Goal: Task Accomplishment & Management: Use online tool/utility

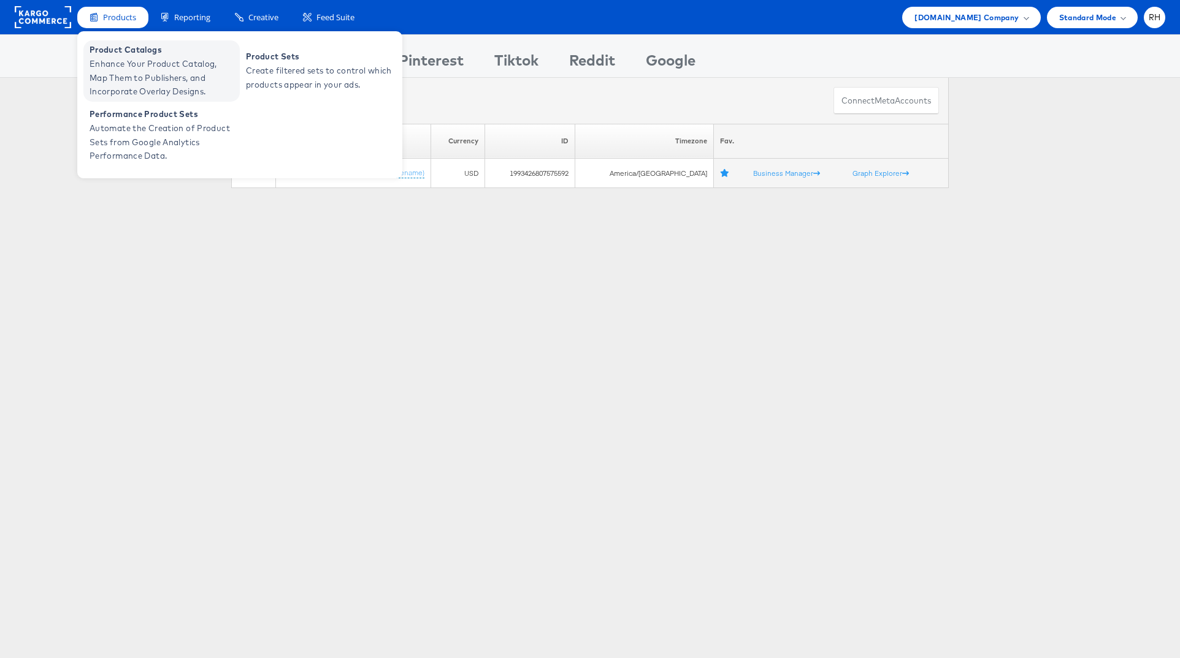
click at [118, 71] on span "Enhance Your Product Catalog, Map Them to Publishers, and Incorporate Overlay D…" at bounding box center [163, 78] width 147 height 42
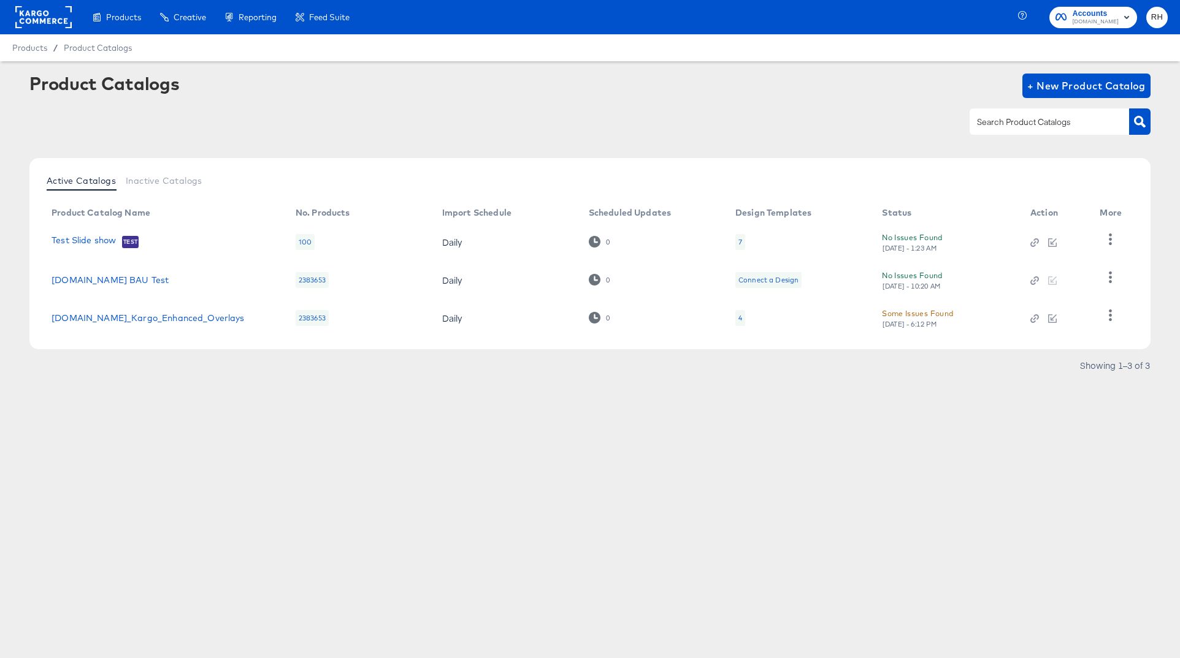
click at [736, 319] on div "4" at bounding box center [740, 318] width 10 height 16
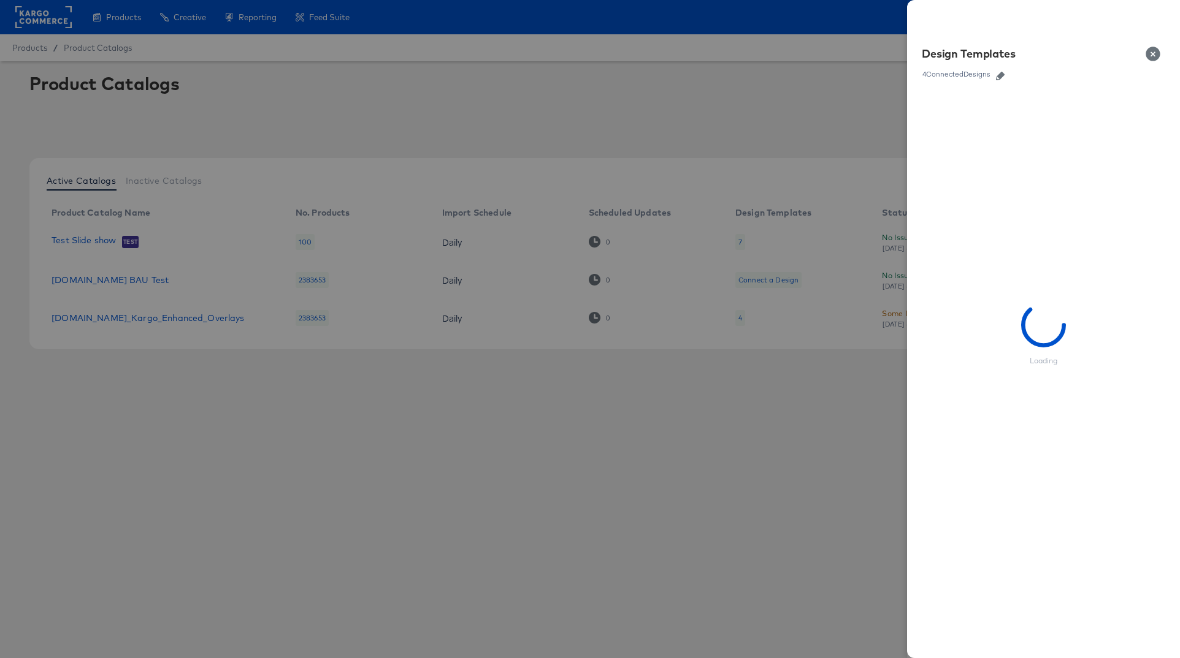
click at [1002, 79] on icon "button" at bounding box center [1000, 76] width 9 height 9
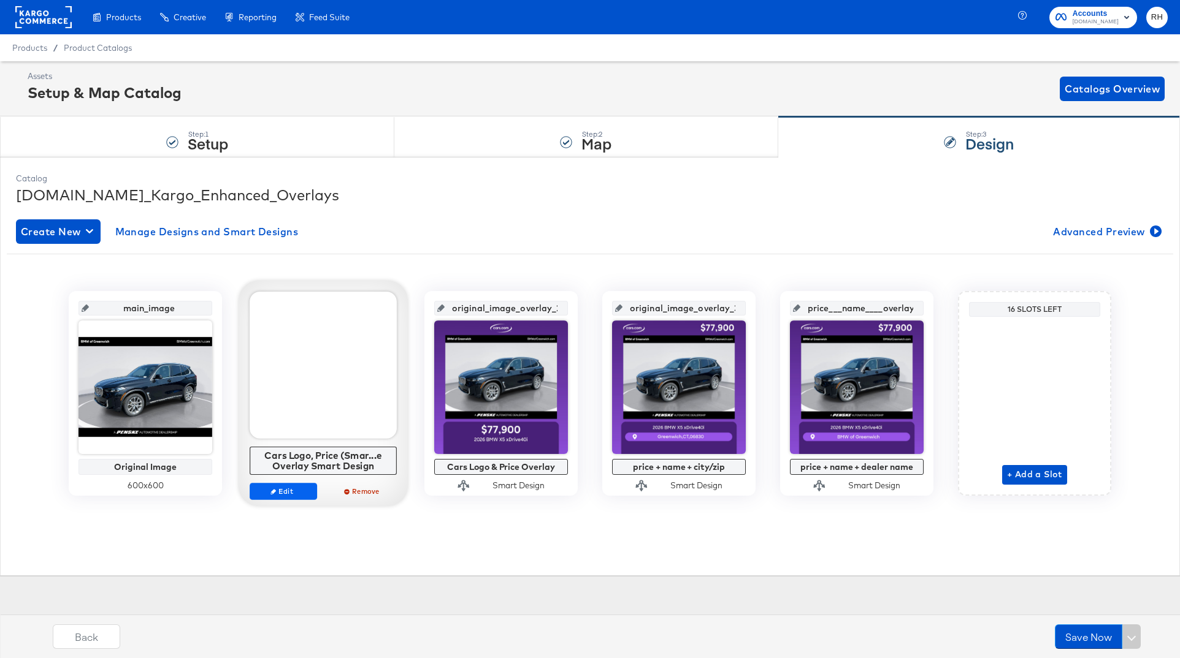
click at [301, 491] on span "Edit" at bounding box center [283, 491] width 56 height 9
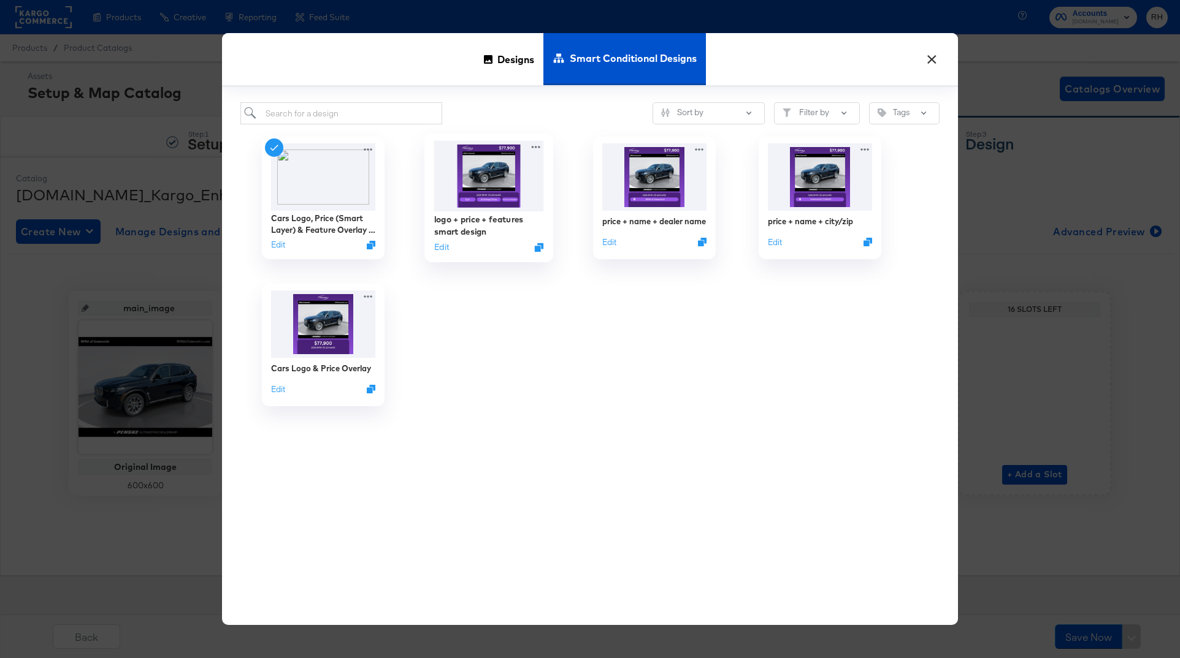
click at [498, 194] on img at bounding box center [489, 176] width 110 height 71
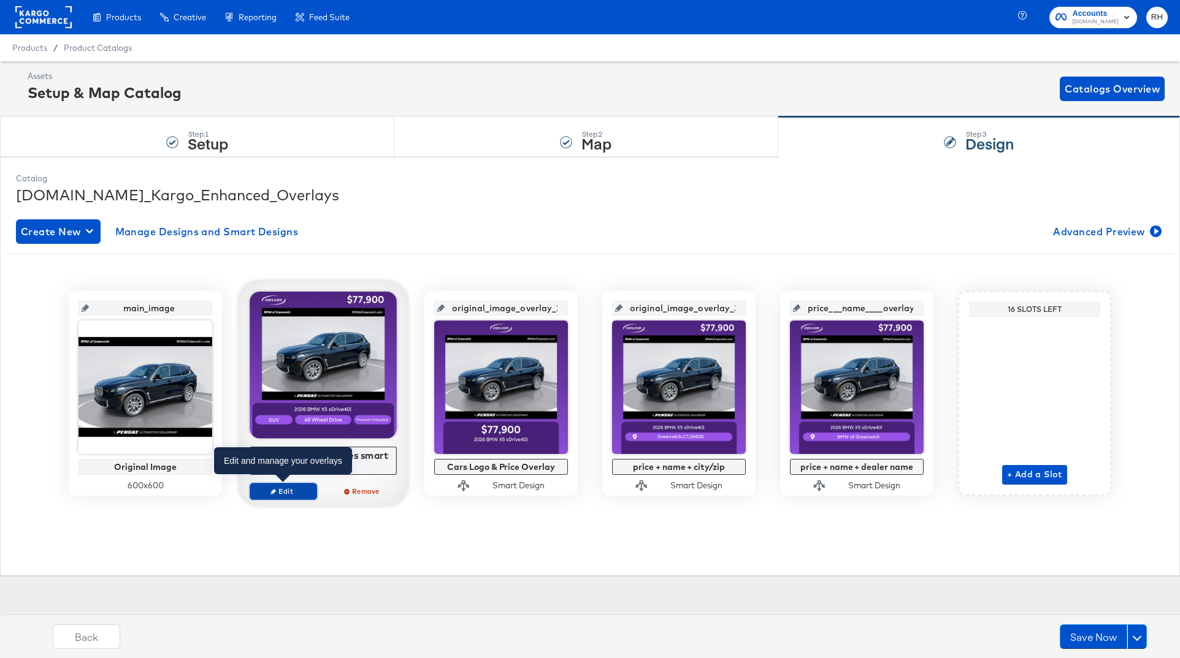
click at [278, 493] on span "Edit" at bounding box center [283, 491] width 56 height 9
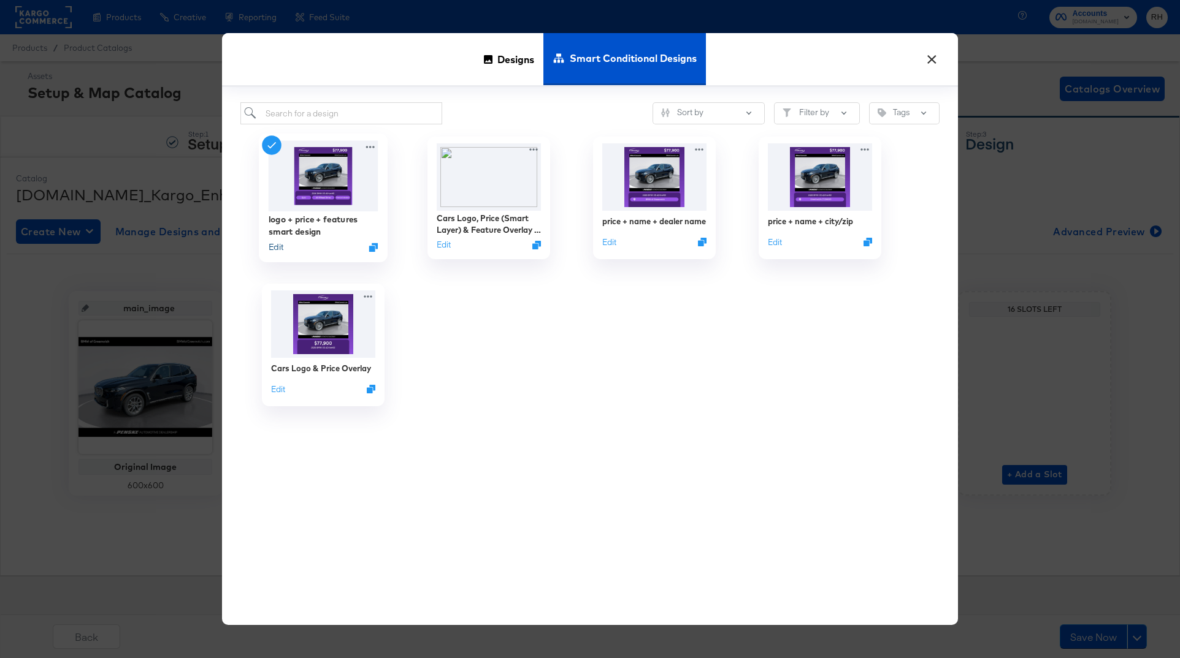
click at [272, 248] on button "Edit" at bounding box center [276, 248] width 15 height 12
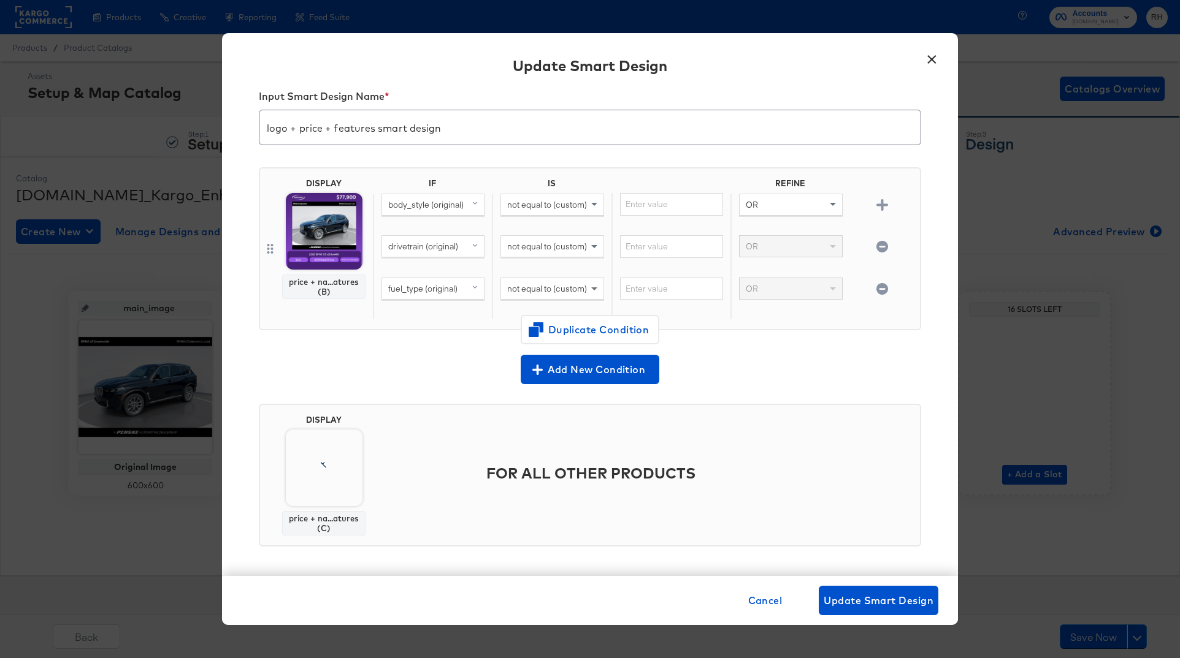
scroll to position [23, 0]
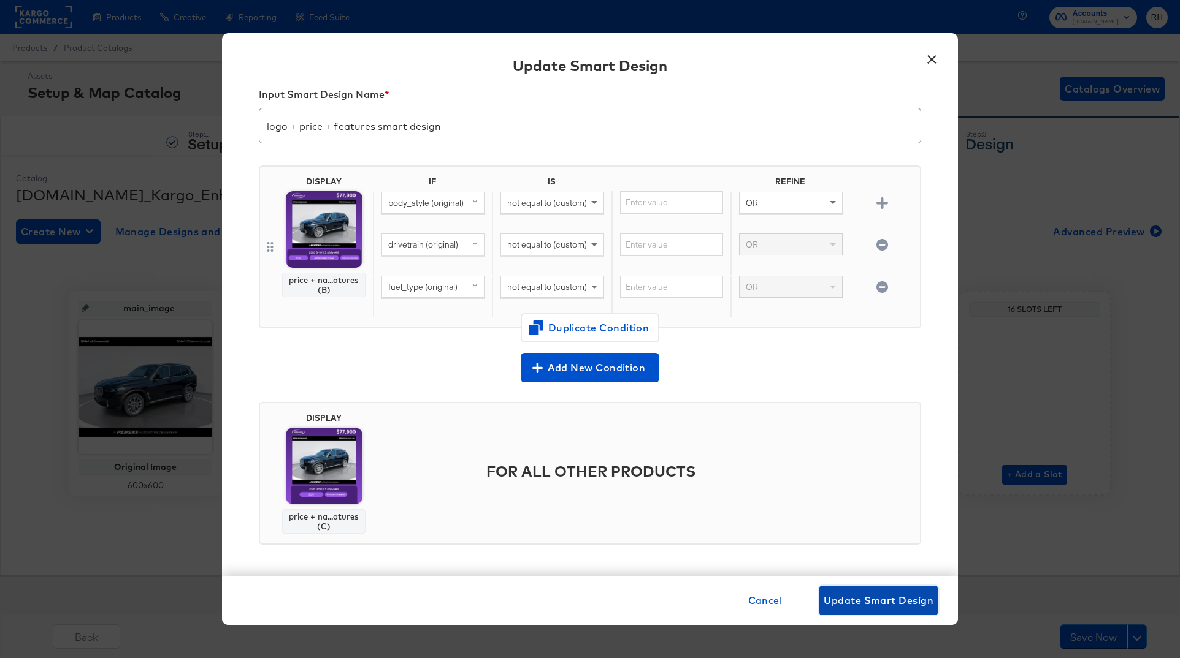
click at [878, 603] on span "Update Smart Design" at bounding box center [878, 600] width 110 height 17
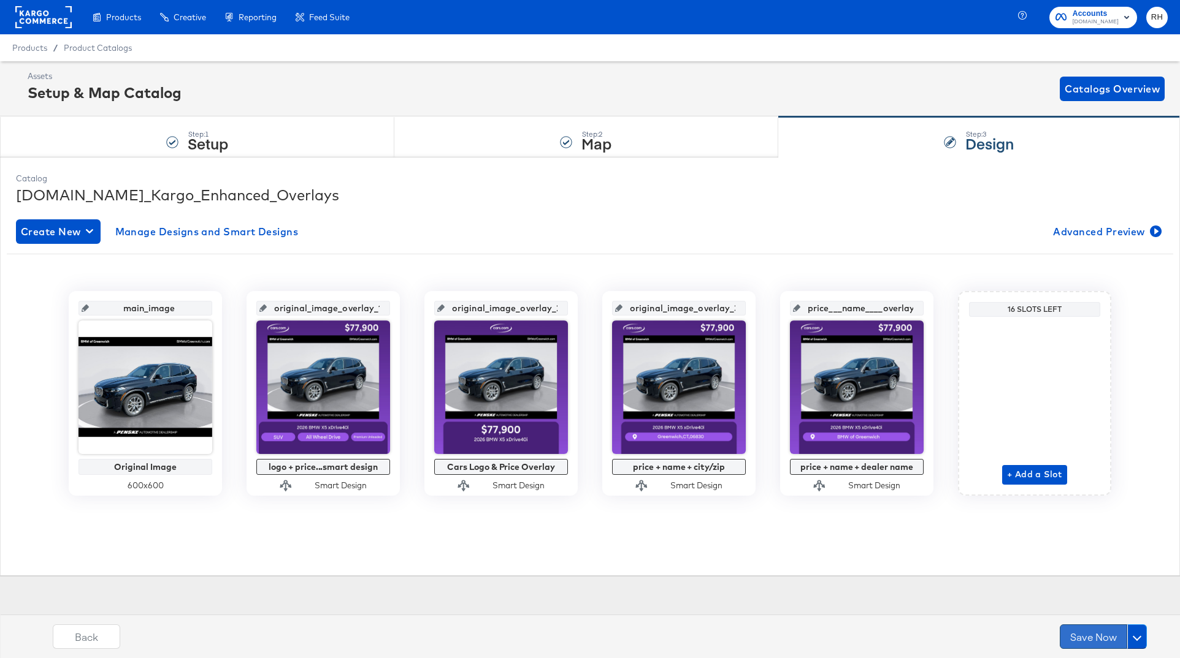
click at [1073, 645] on button "Save Now" at bounding box center [1092, 637] width 67 height 25
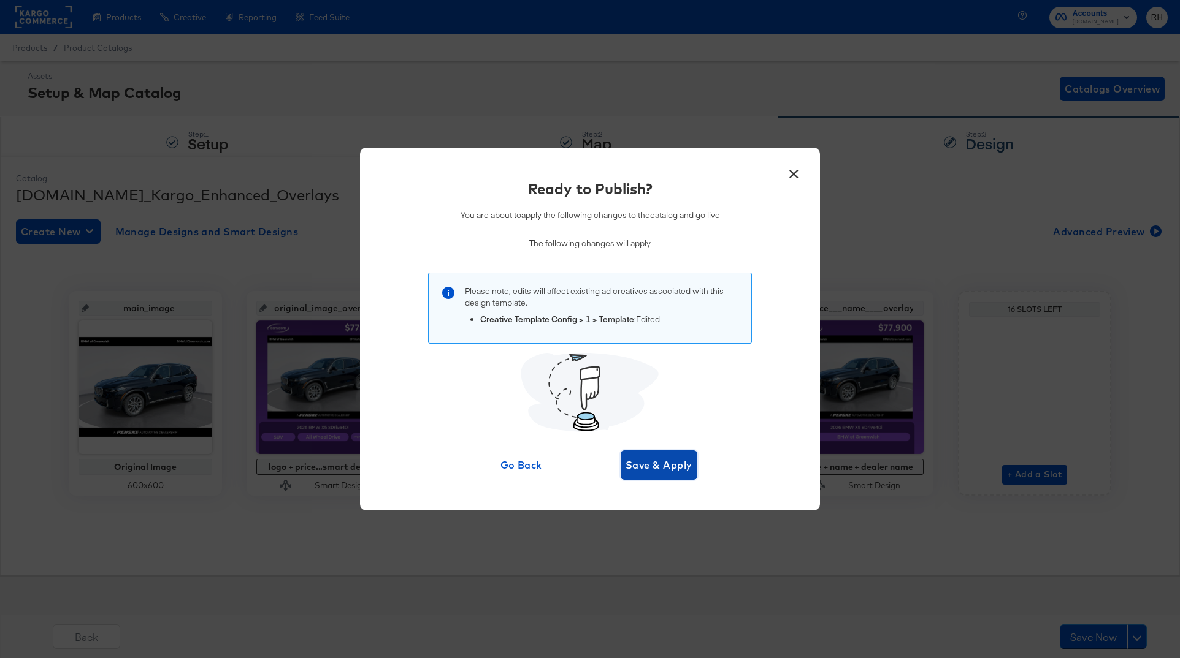
click at [687, 469] on span "Save & Apply" at bounding box center [658, 465] width 67 height 17
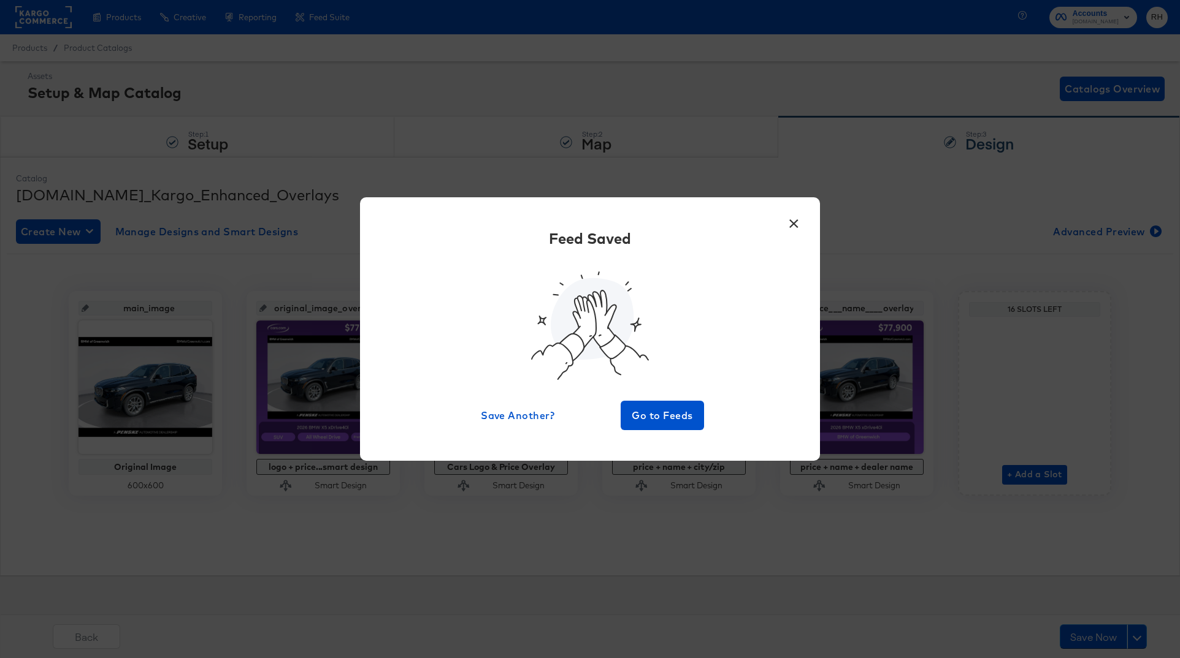
click at [796, 223] on button "×" at bounding box center [793, 221] width 22 height 22
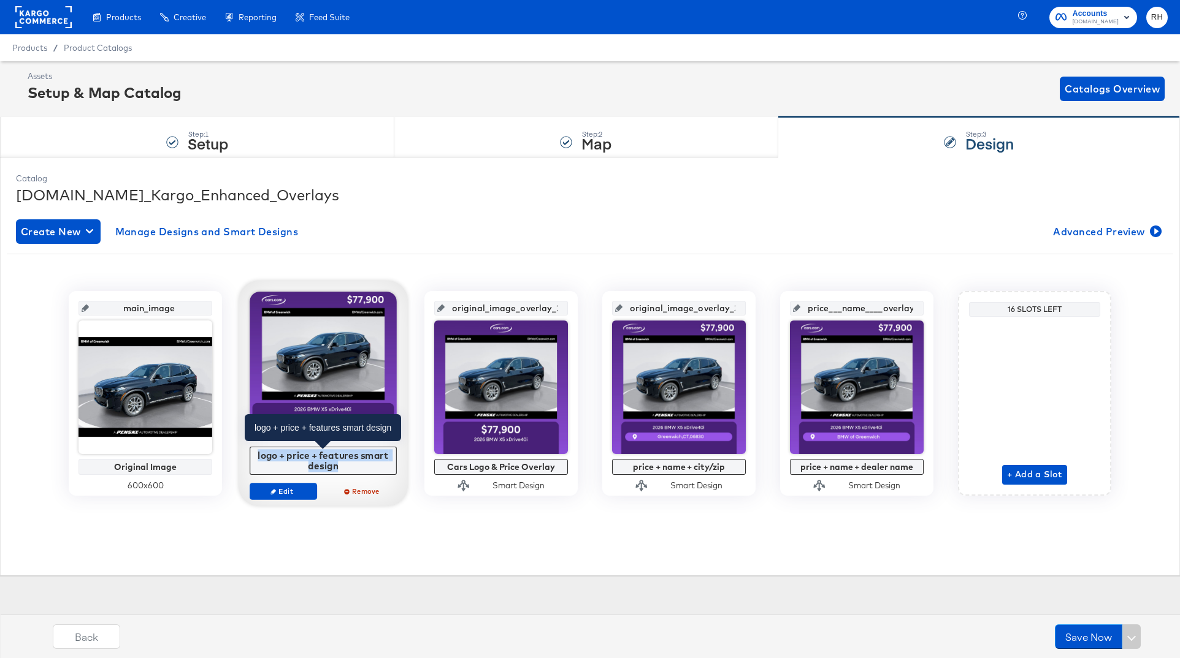
drag, startPoint x: 358, startPoint y: 467, endPoint x: 257, endPoint y: 451, distance: 101.8
click at [257, 451] on div "logo + price + features smart design" at bounding box center [323, 460] width 140 height 21
copy div "logo + price + features smart design"
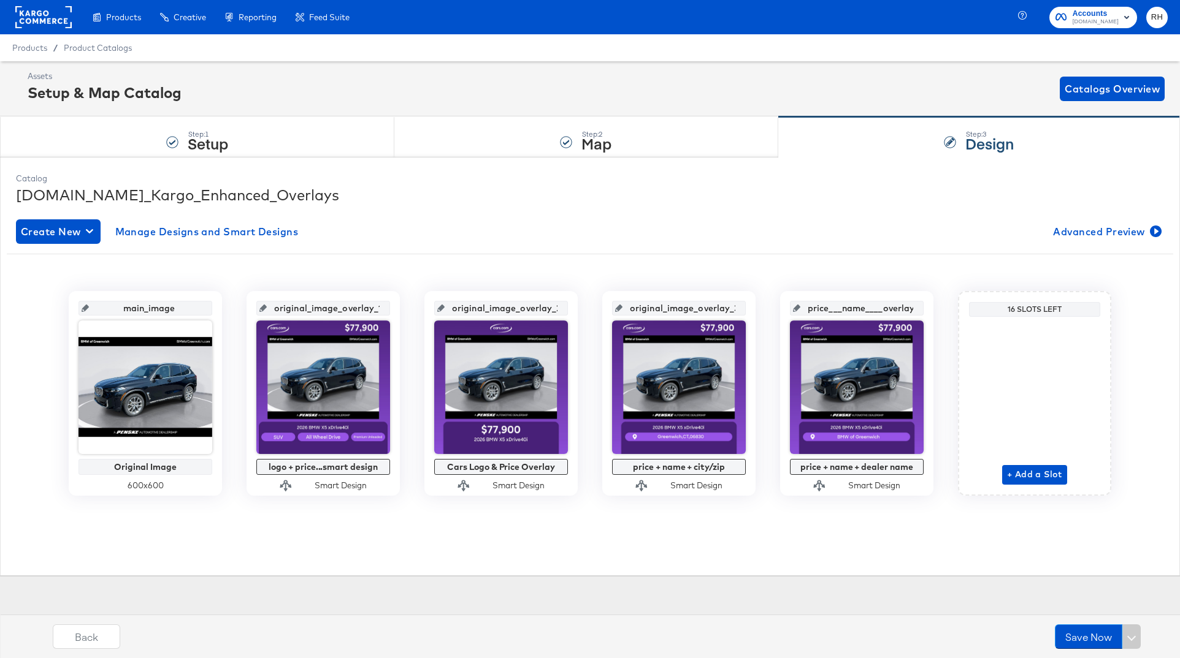
click at [34, 6] on div at bounding box center [43, 17] width 56 height 34
click at [34, 9] on rect at bounding box center [43, 17] width 56 height 22
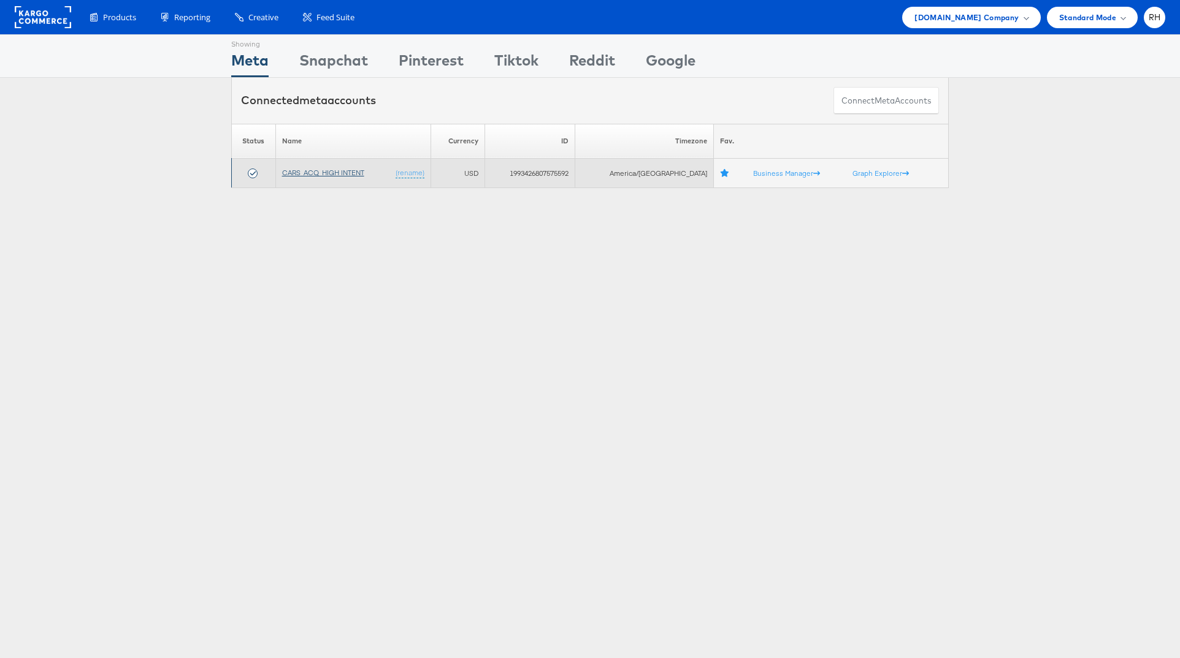
click at [321, 172] on link "CARS_ACQ_HIGH INTENT" at bounding box center [323, 172] width 82 height 9
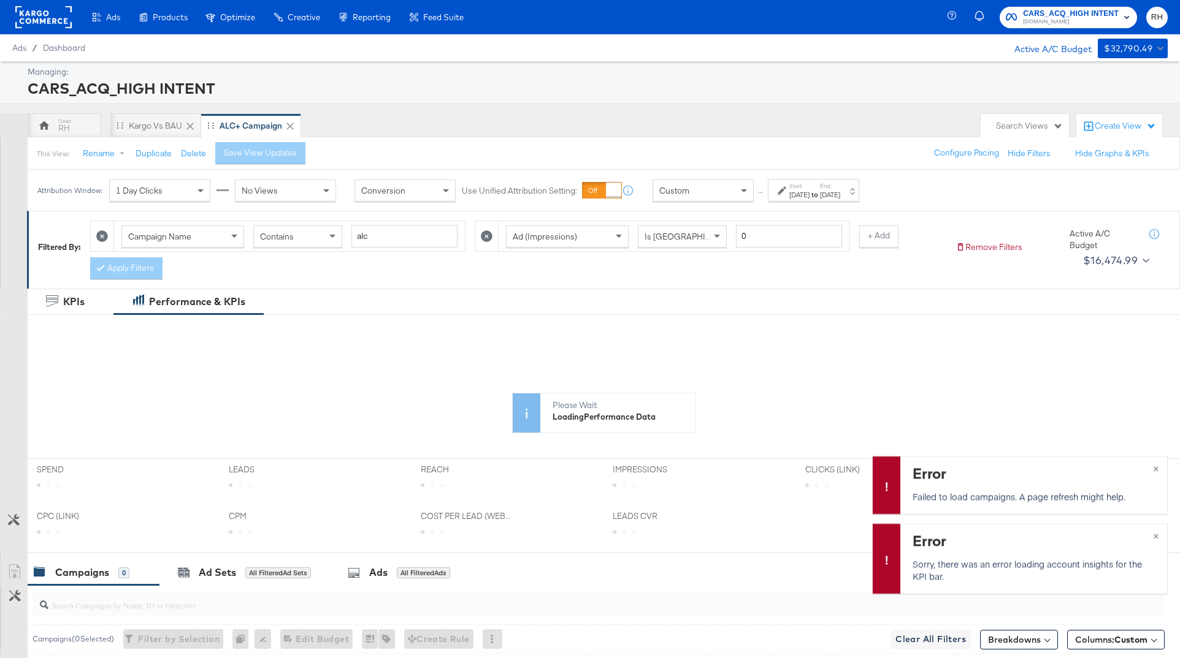
click at [840, 193] on div "Oct 8th 2025" at bounding box center [830, 195] width 20 height 10
click at [779, 291] on input "October 8th 2025" at bounding box center [802, 287] width 129 height 22
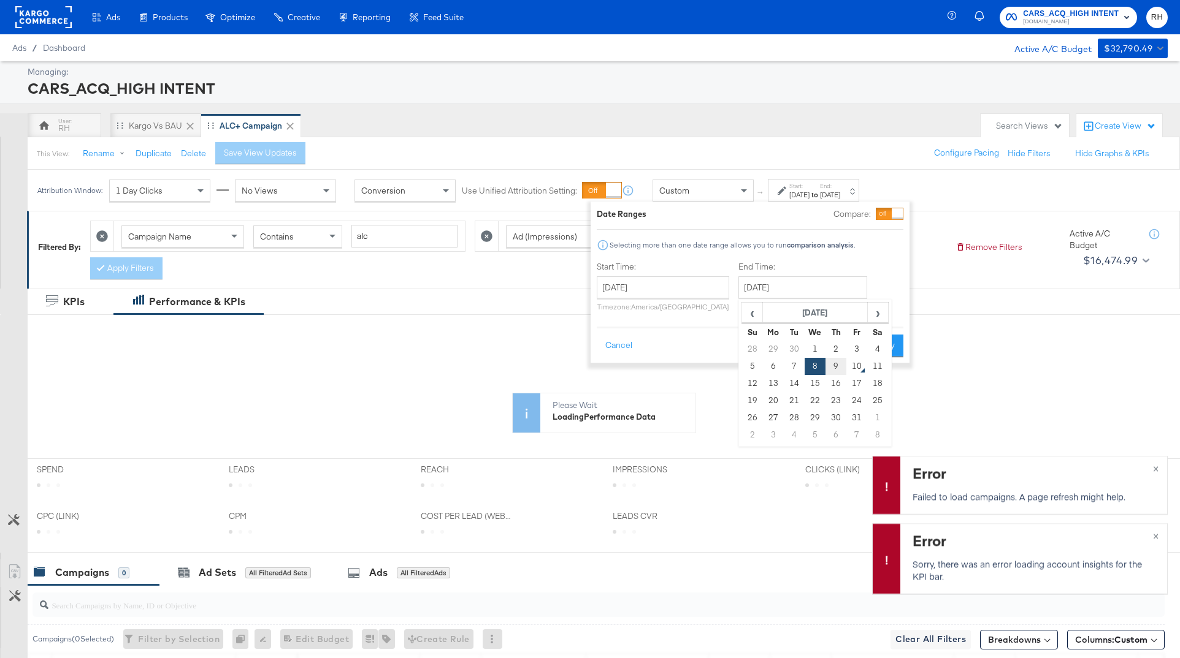
click at [826, 366] on td "9" at bounding box center [835, 366] width 21 height 17
type input "October 9th 2025"
click at [891, 348] on button "Apply" at bounding box center [883, 346] width 39 height 22
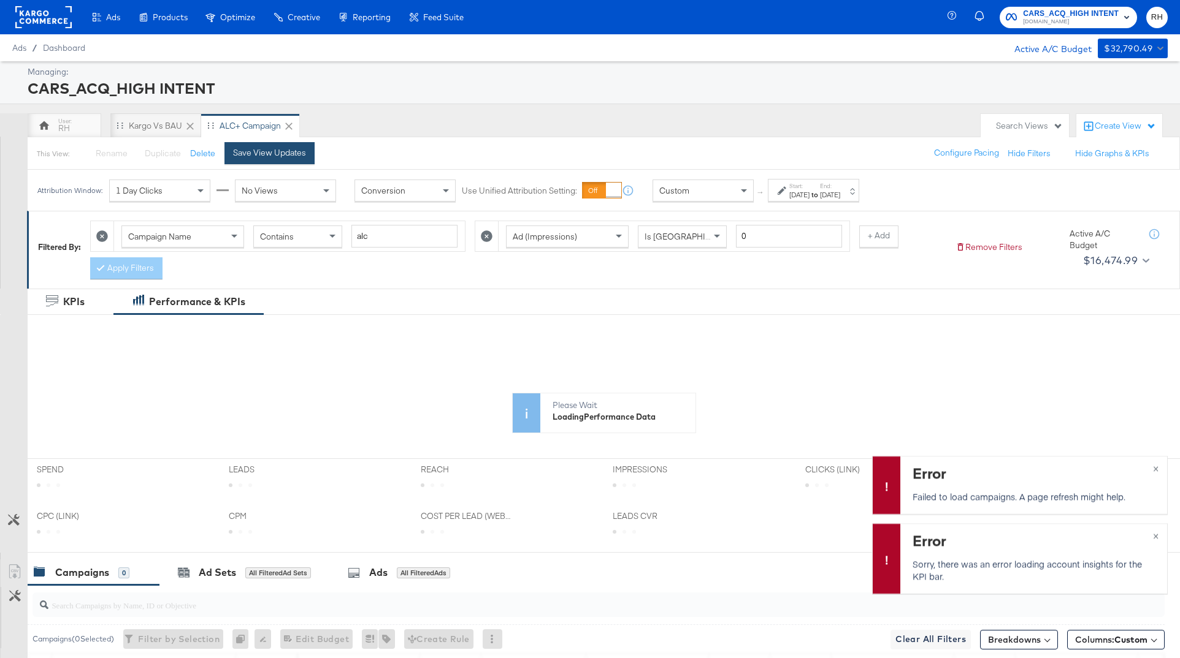
click at [280, 151] on div "Save View Updates" at bounding box center [269, 153] width 73 height 12
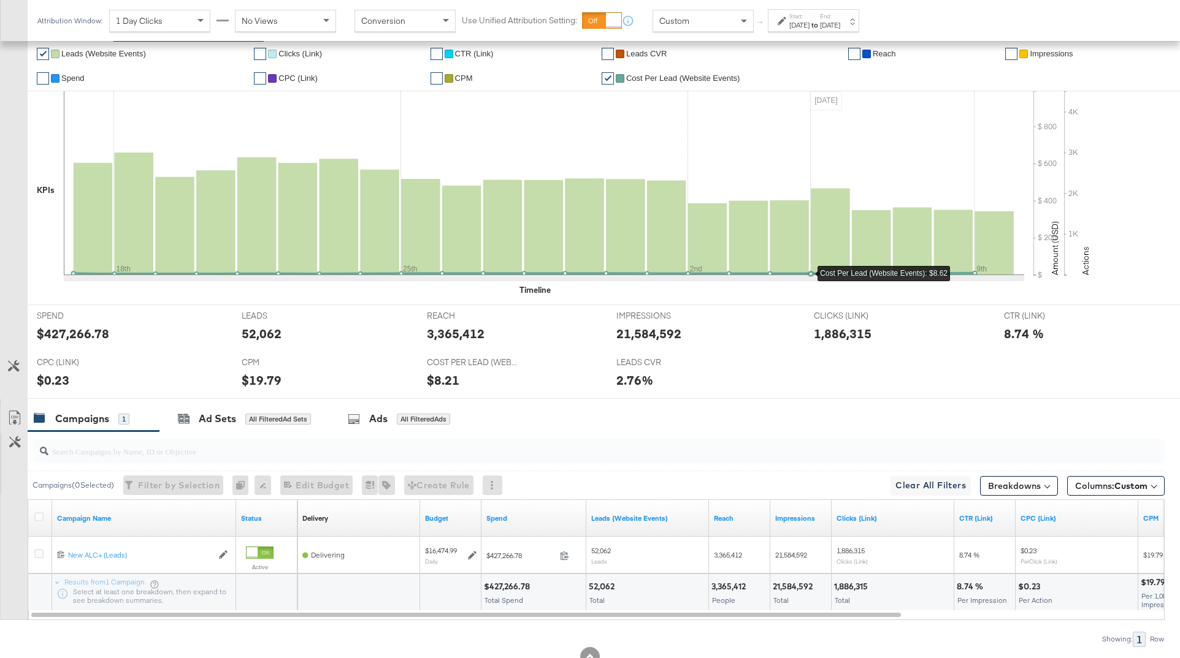
scroll to position [316, 0]
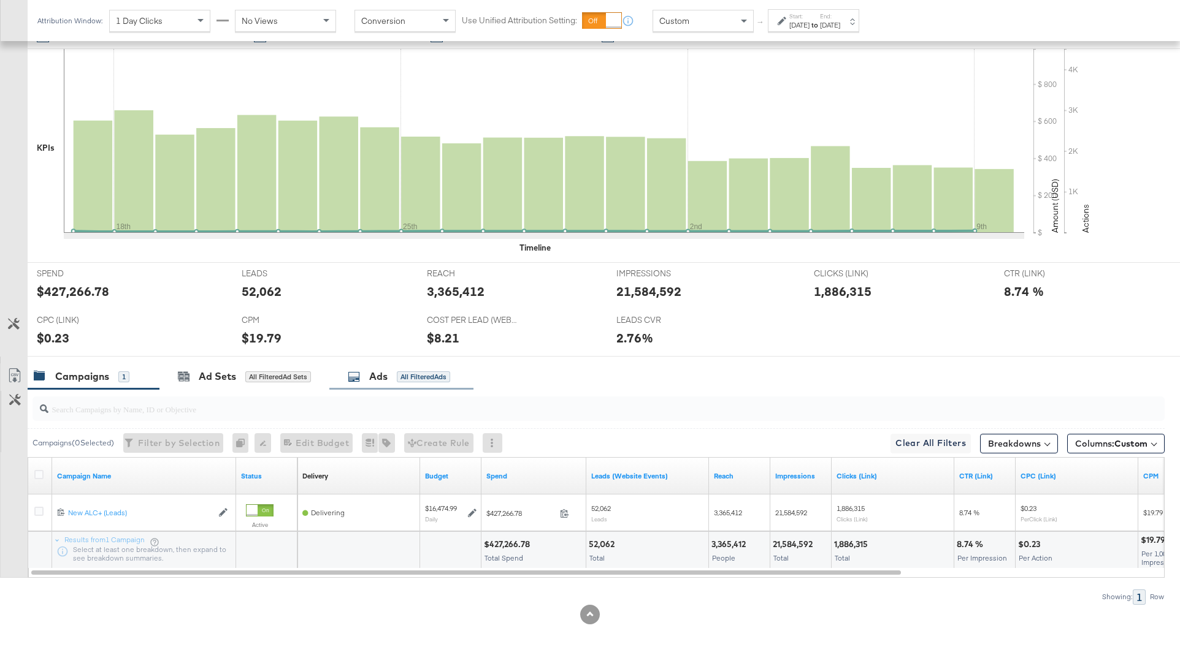
click at [443, 379] on div "All Filtered Ads" at bounding box center [423, 377] width 53 height 11
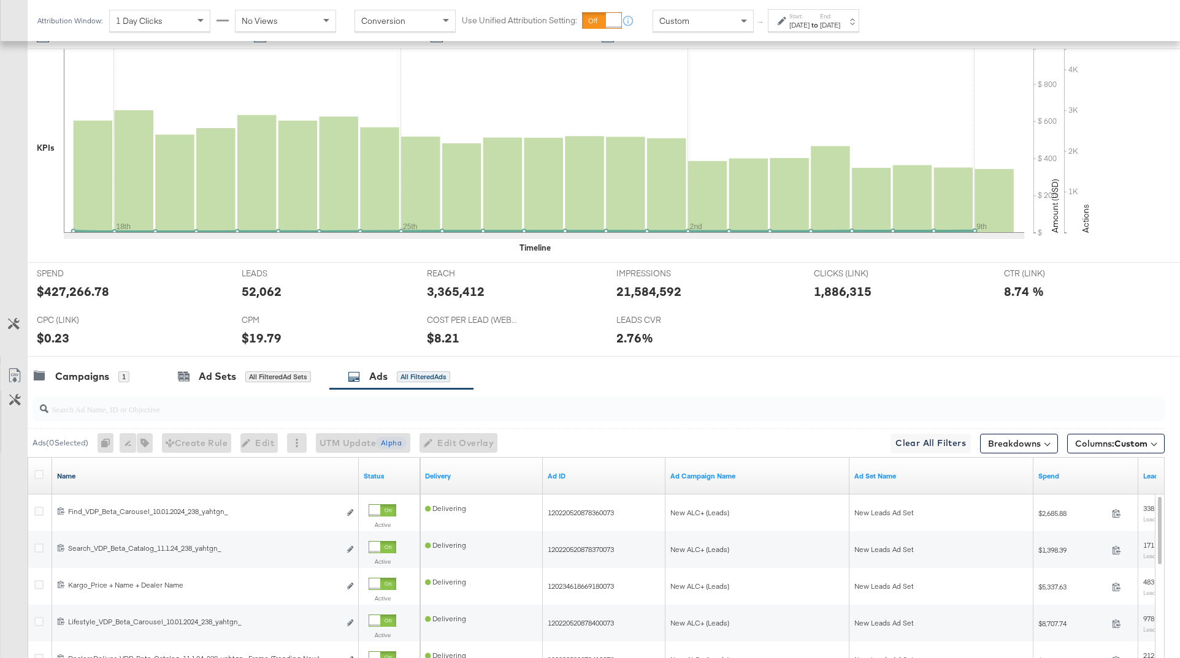
click at [102, 475] on link "Name" at bounding box center [205, 476] width 297 height 10
click at [102, 475] on link "Name ↓" at bounding box center [205, 476] width 297 height 10
click at [1004, 448] on button "Breakdowns" at bounding box center [1019, 444] width 78 height 20
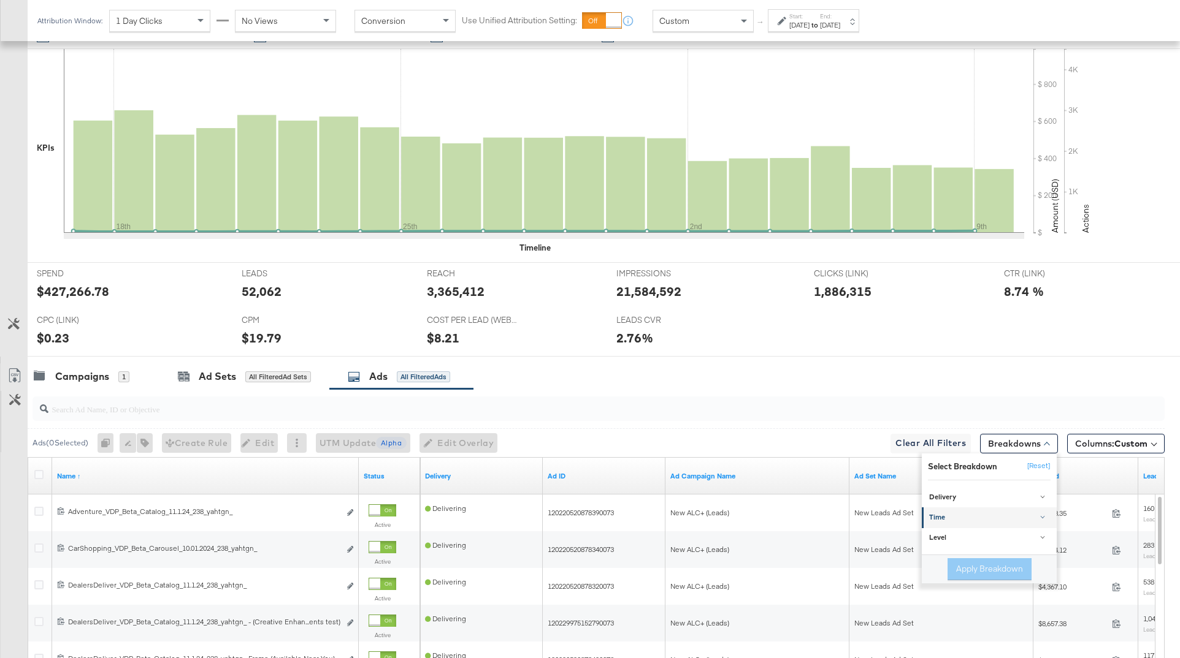
click at [953, 515] on div "Time" at bounding box center [990, 518] width 122 height 10
click at [944, 545] on div "Day" at bounding box center [989, 548] width 133 height 12
click at [966, 636] on button "Apply Breakdown" at bounding box center [989, 633] width 84 height 22
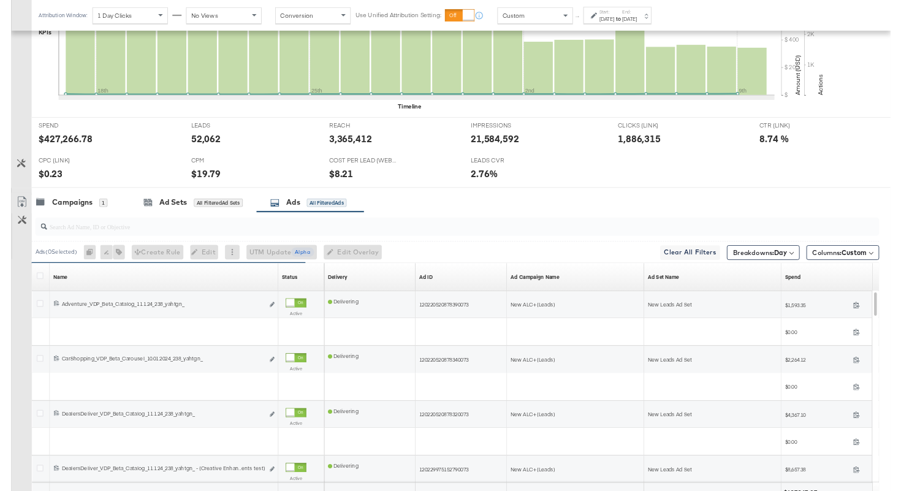
scroll to position [536, 0]
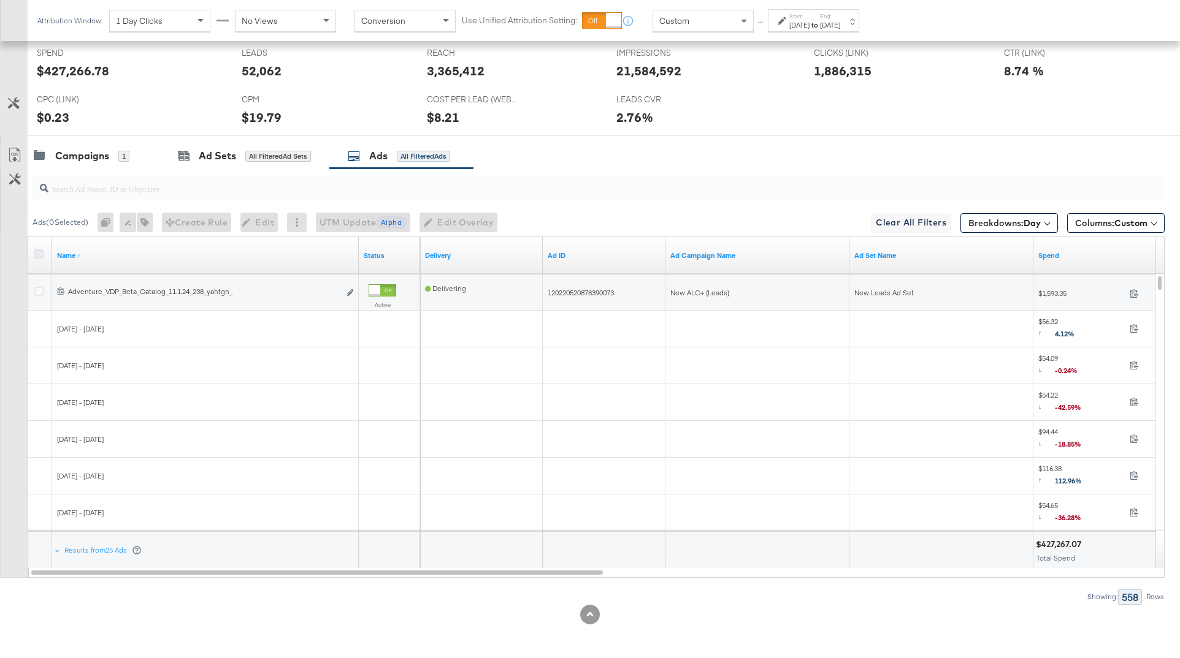
click at [37, 254] on icon at bounding box center [38, 254] width 9 height 9
click at [0, 0] on input "checkbox" at bounding box center [0, 0] width 0 height 0
click at [13, 156] on icon at bounding box center [14, 155] width 15 height 15
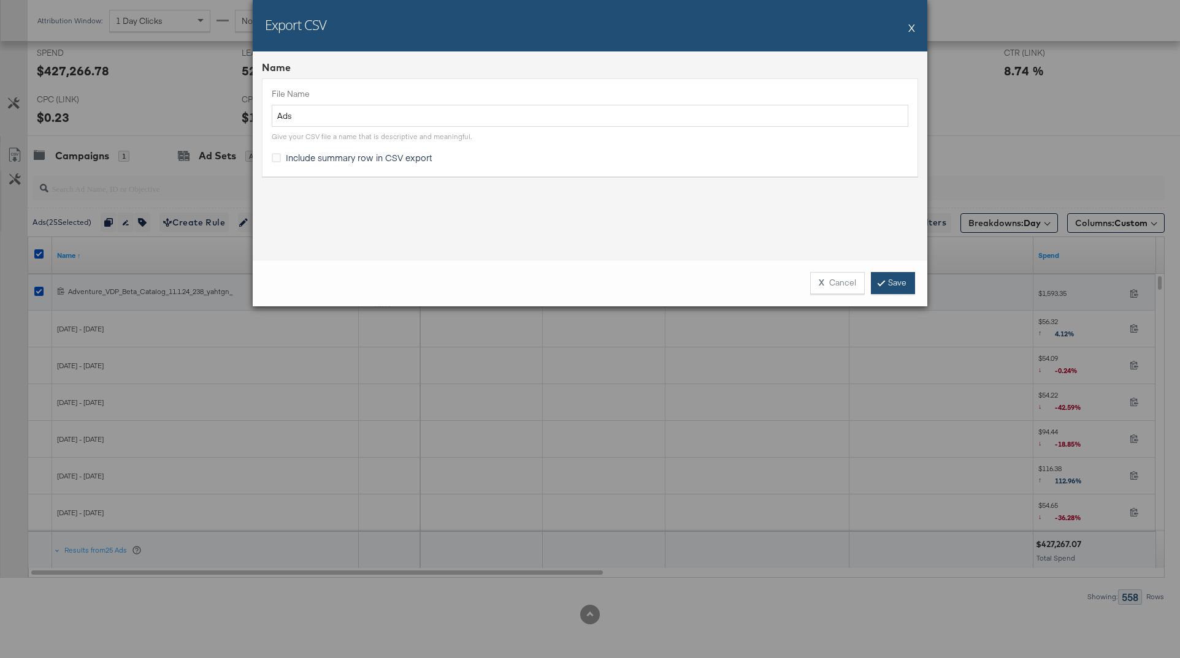
click at [882, 291] on link "Save" at bounding box center [893, 283] width 44 height 22
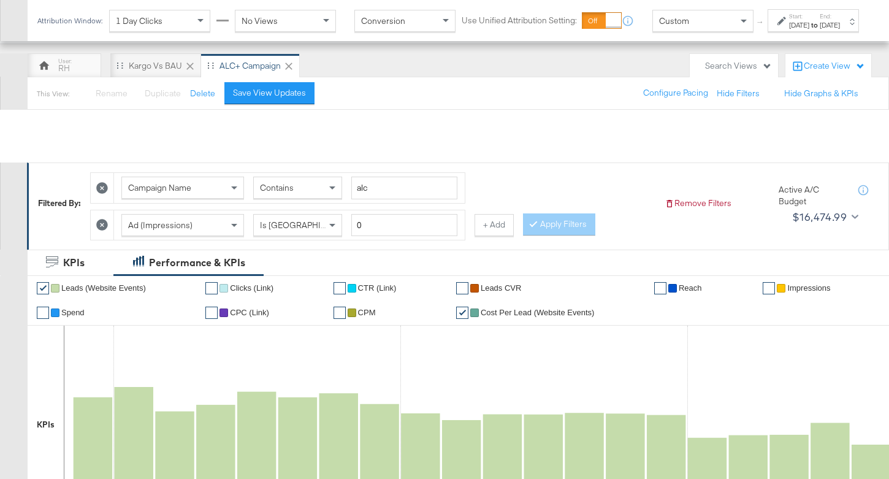
scroll to position [0, 0]
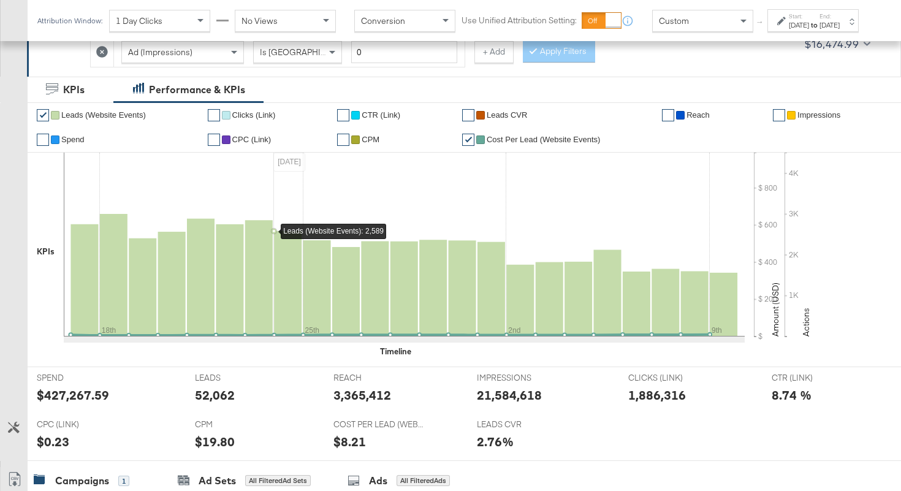
scroll to position [235, 0]
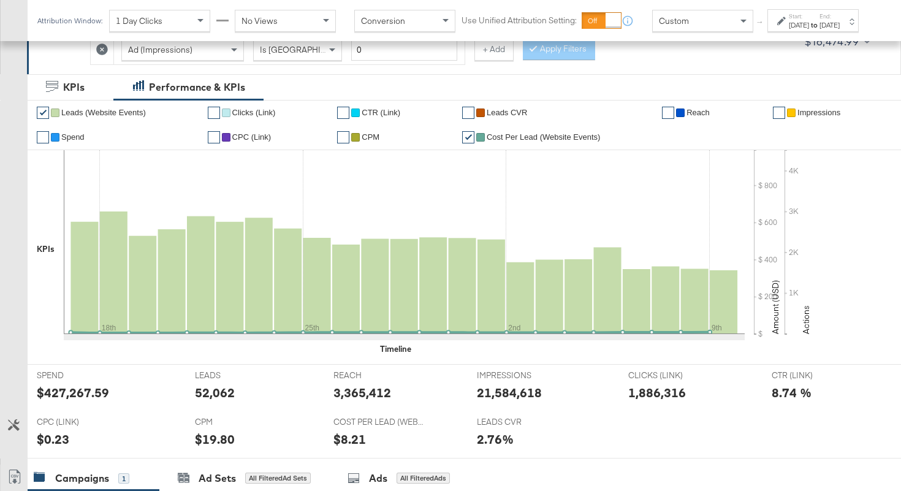
click at [363, 394] on div "3,365,412" at bounding box center [363, 393] width 58 height 18
copy div "3,365,412"
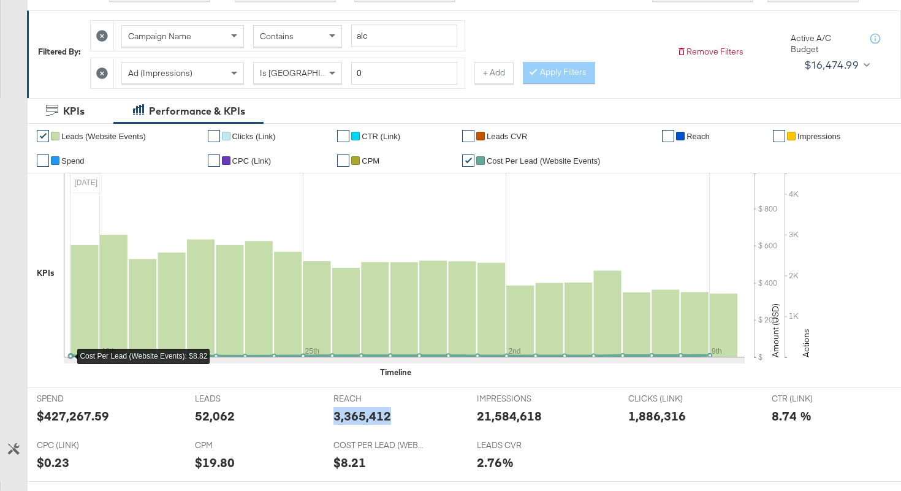
scroll to position [0, 0]
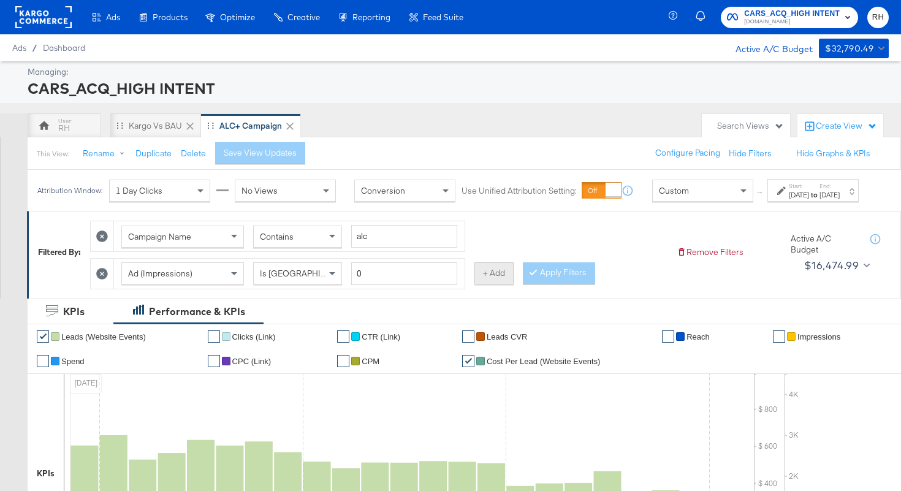
click at [491, 284] on button "+ Add" at bounding box center [494, 273] width 39 height 22
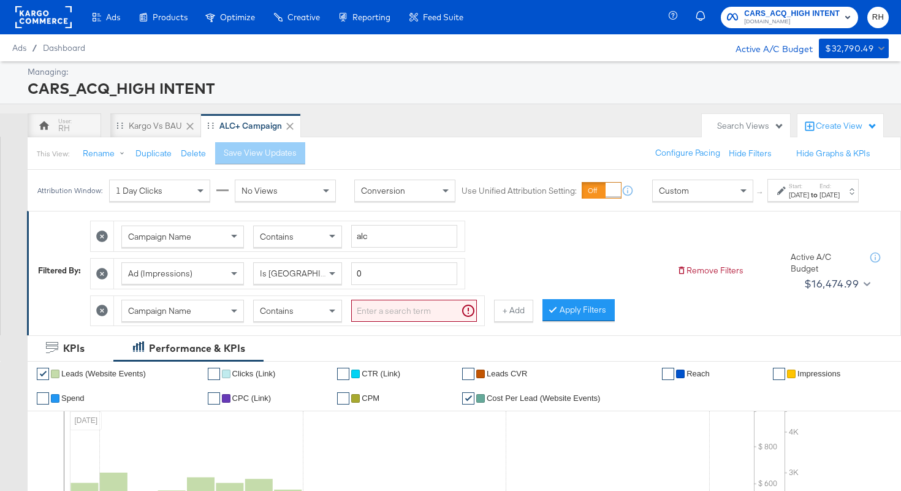
click at [218, 321] on div "Campaign Name" at bounding box center [182, 310] width 121 height 21
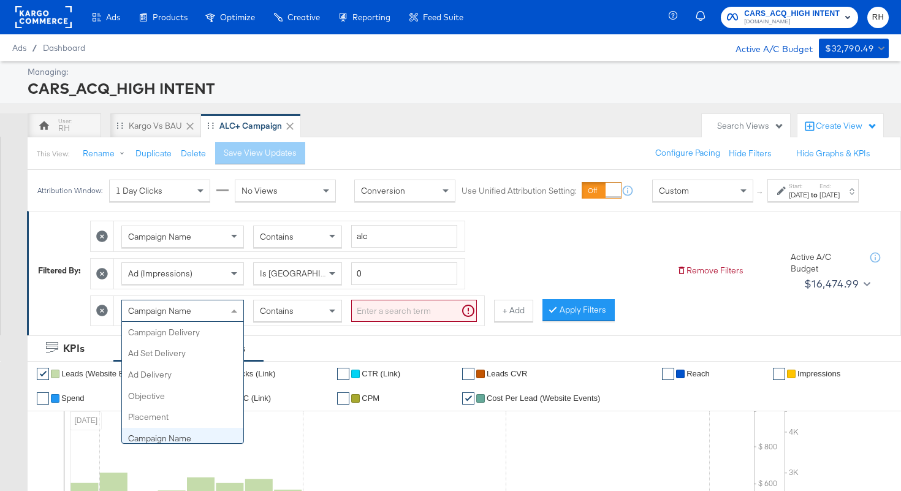
scroll to position [106, 0]
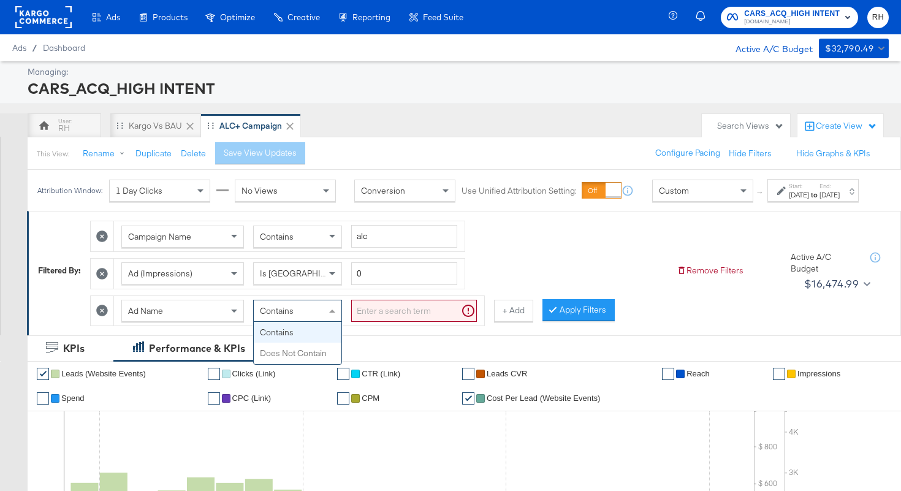
click at [313, 321] on div "Contains" at bounding box center [298, 310] width 88 height 21
click at [373, 322] on input "search" at bounding box center [414, 311] width 126 height 23
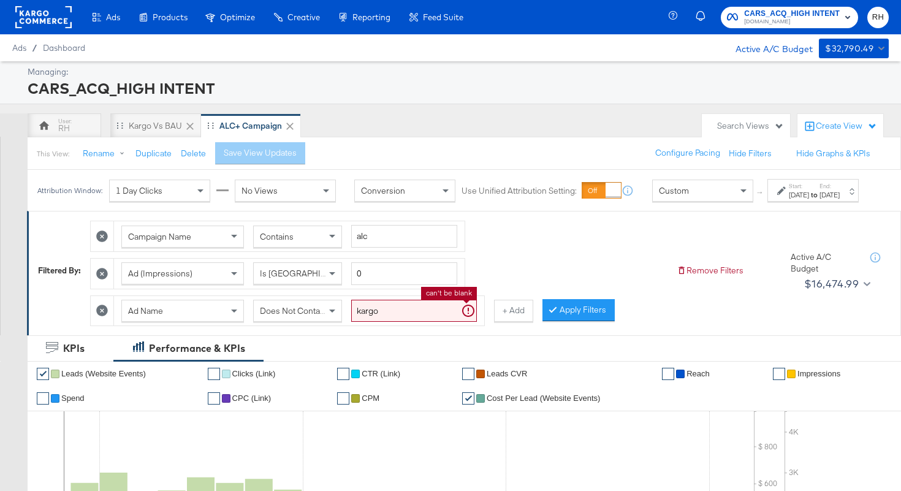
type input "kargo"
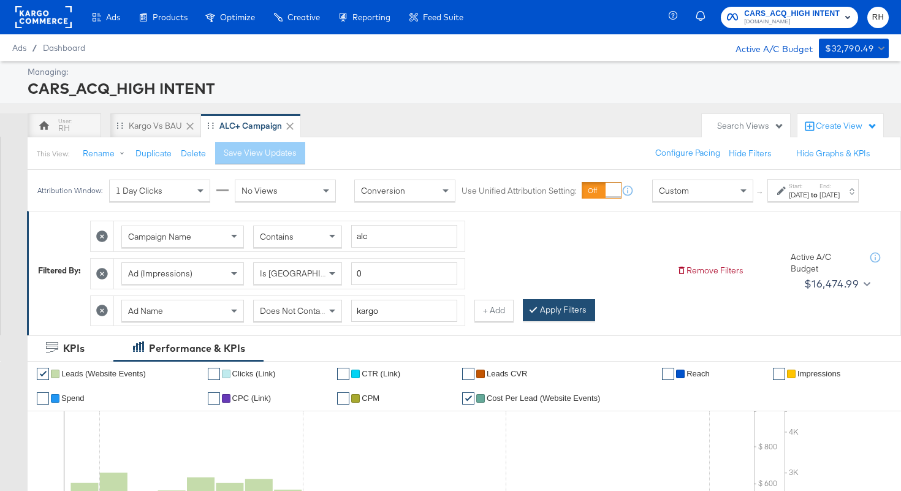
click at [571, 320] on button "Apply Filters" at bounding box center [559, 310] width 72 height 22
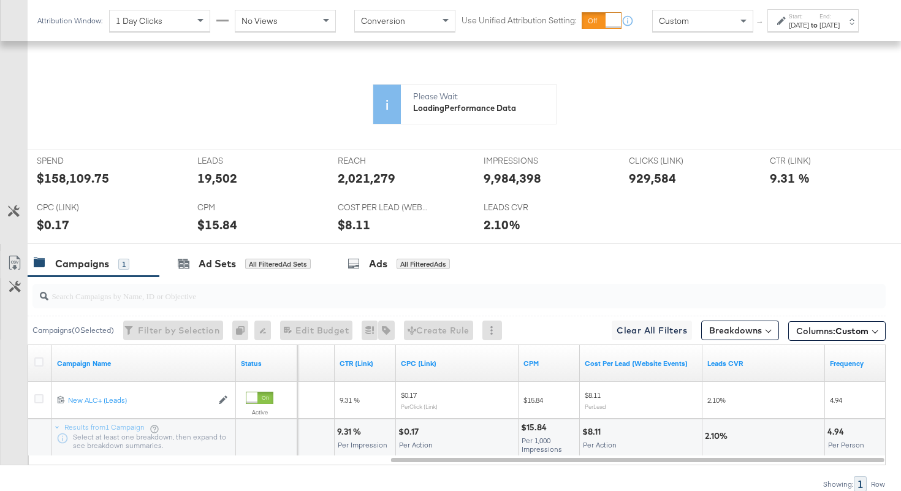
scroll to position [299, 0]
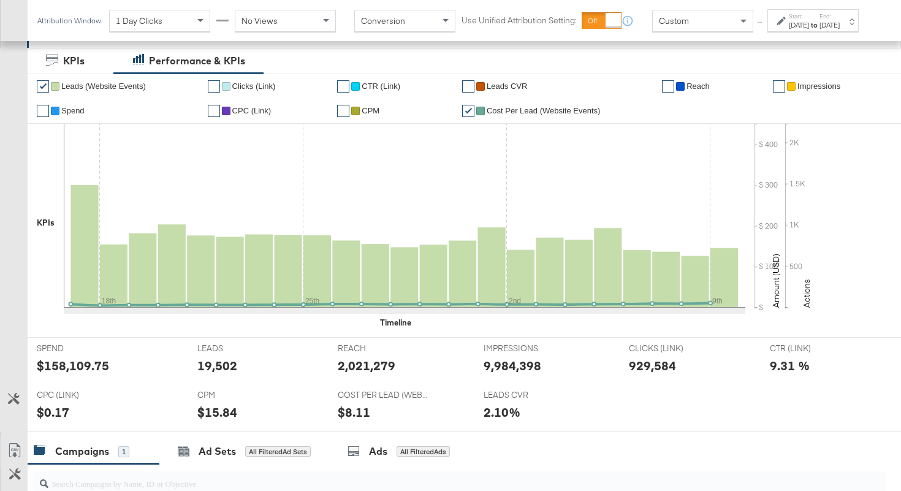
click at [349, 360] on div "2,021,279" at bounding box center [367, 366] width 58 height 18
copy div "2,021,279"
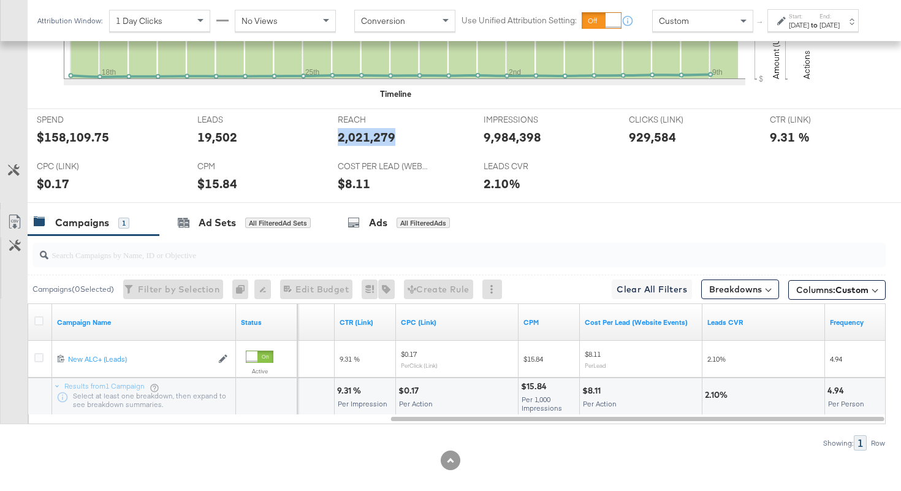
scroll to position [231, 0]
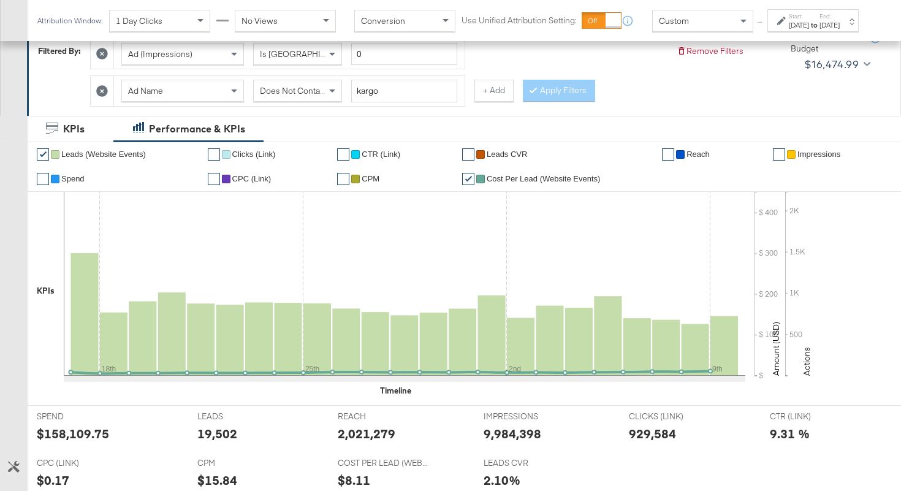
click at [309, 93] on span "Does Not Contain" at bounding box center [293, 90] width 67 height 11
click at [554, 95] on button "Apply Filters" at bounding box center [559, 91] width 72 height 22
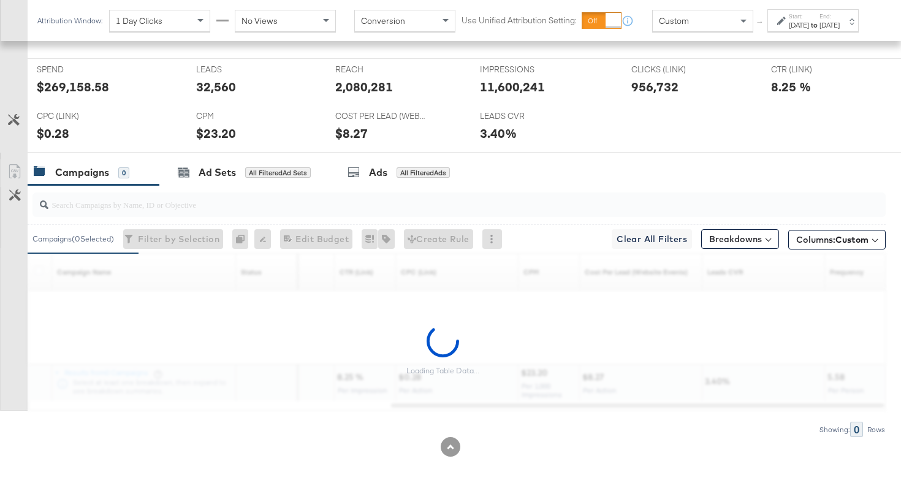
scroll to position [541, 0]
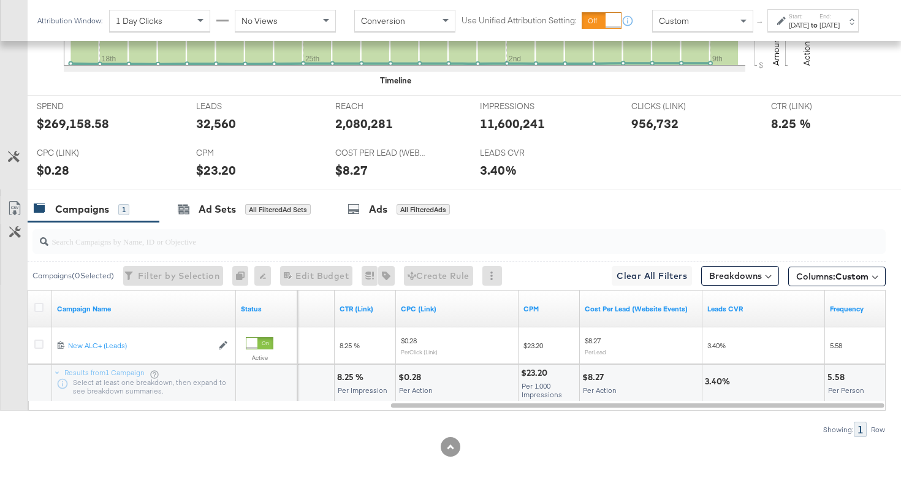
click at [361, 118] on div "2,080,281" at bounding box center [364, 124] width 58 height 18
copy div "2,080,281"
